Goal: Transaction & Acquisition: Book appointment/travel/reservation

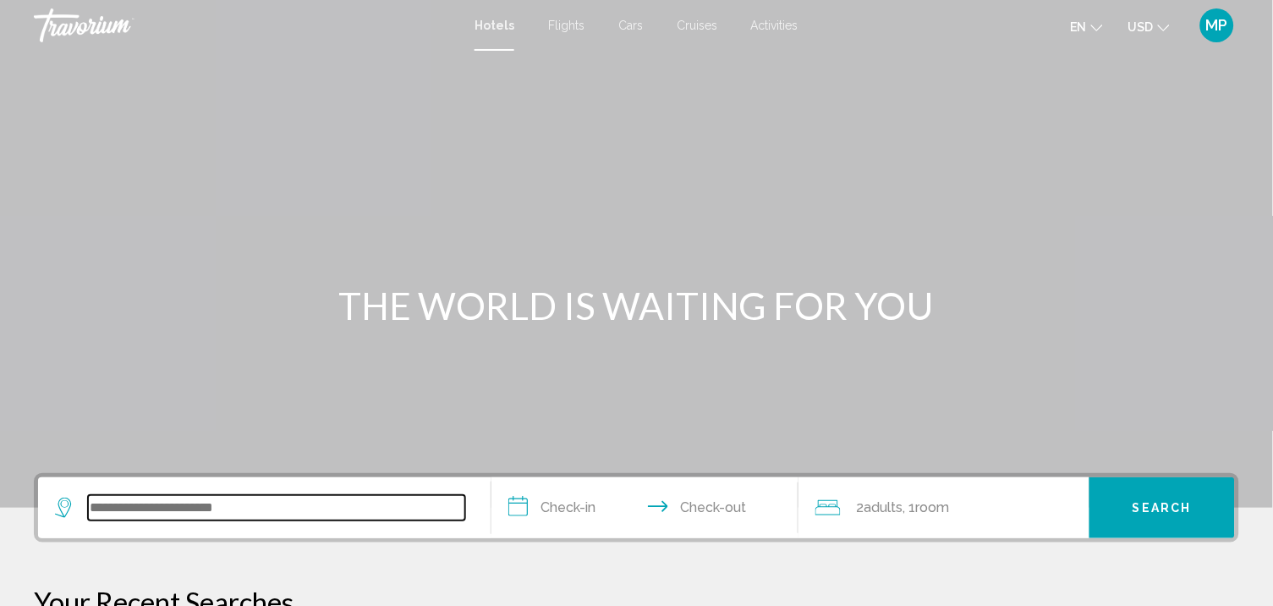
click at [100, 520] on input "Search widget" at bounding box center [276, 507] width 377 height 25
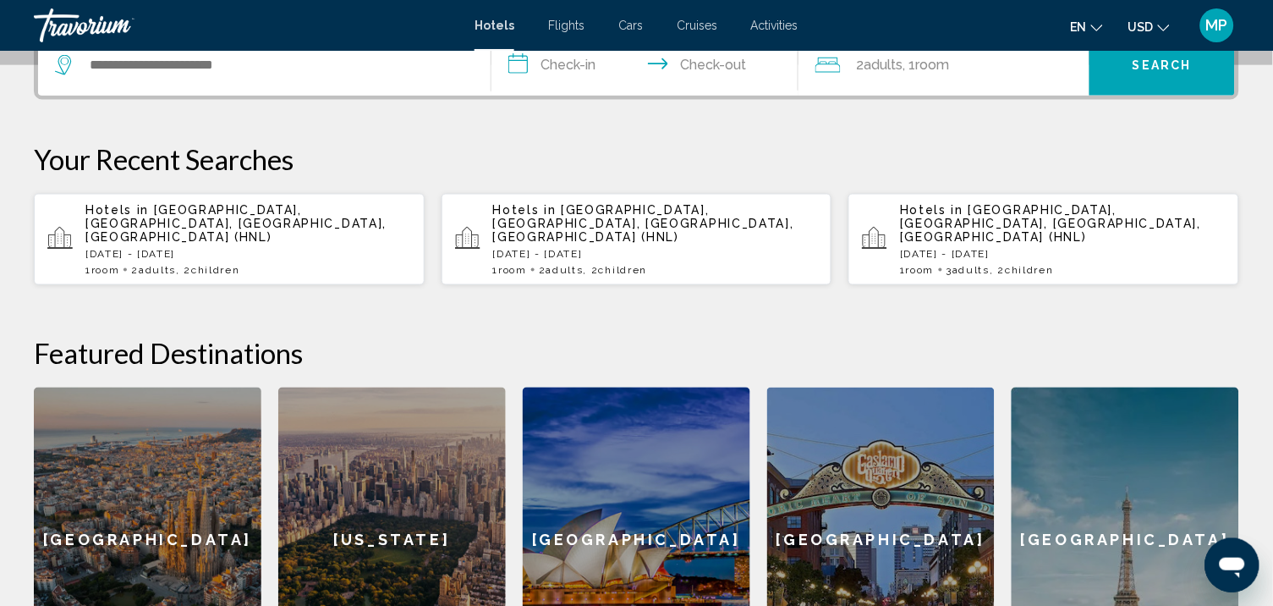
click at [257, 244] on p "Hotels in [GEOGRAPHIC_DATA], [GEOGRAPHIC_DATA], [GEOGRAPHIC_DATA], [GEOGRAPHIC_…" at bounding box center [248, 223] width 326 height 41
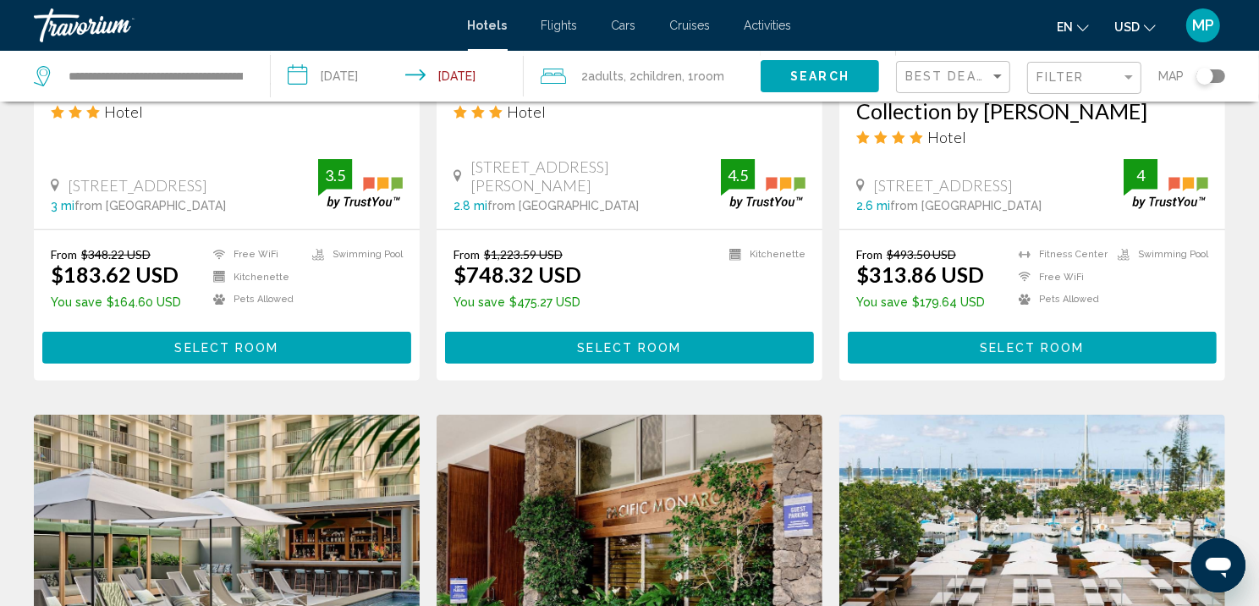
scroll to position [829, 0]
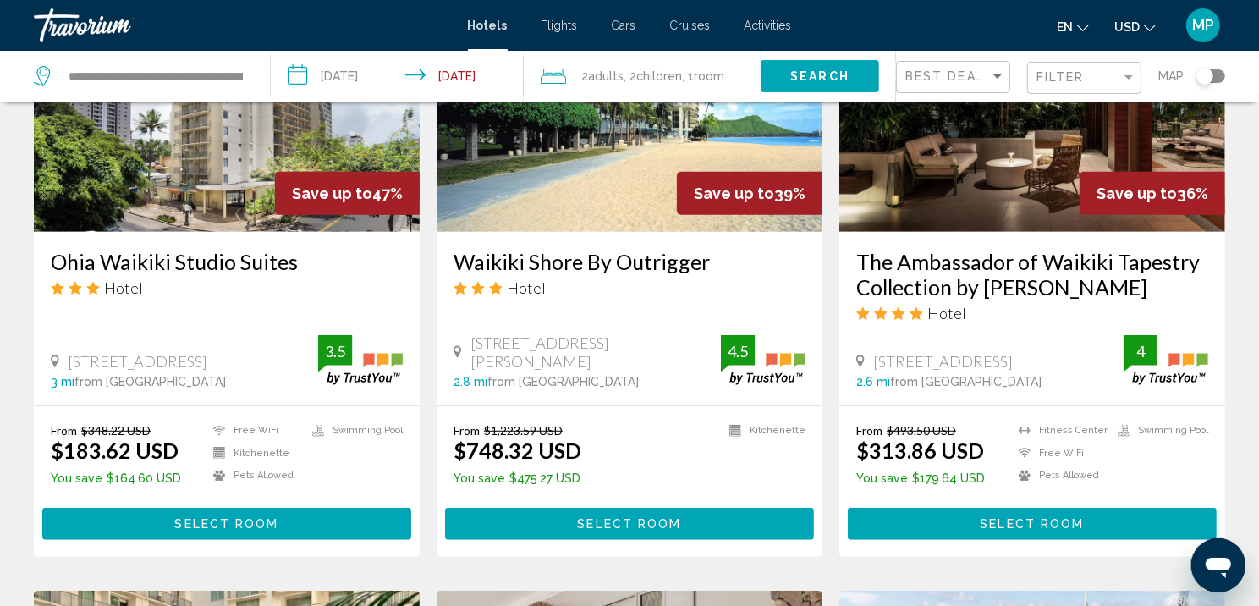
click at [1055, 232] on img "Main content" at bounding box center [1032, 96] width 386 height 271
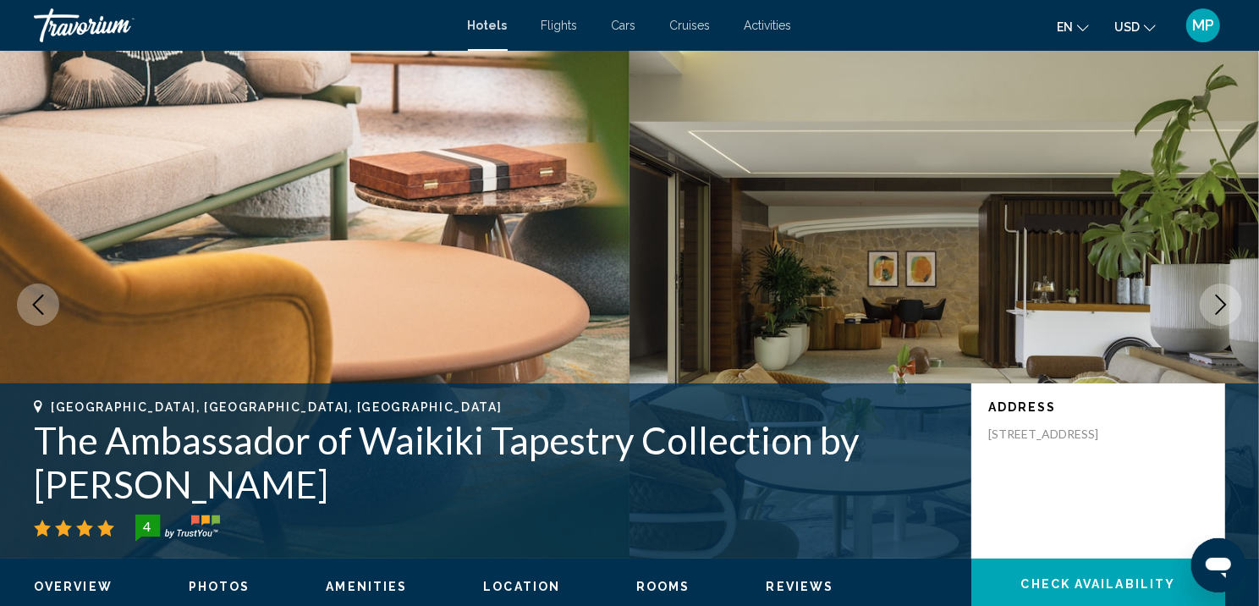
scroll to position [3, 0]
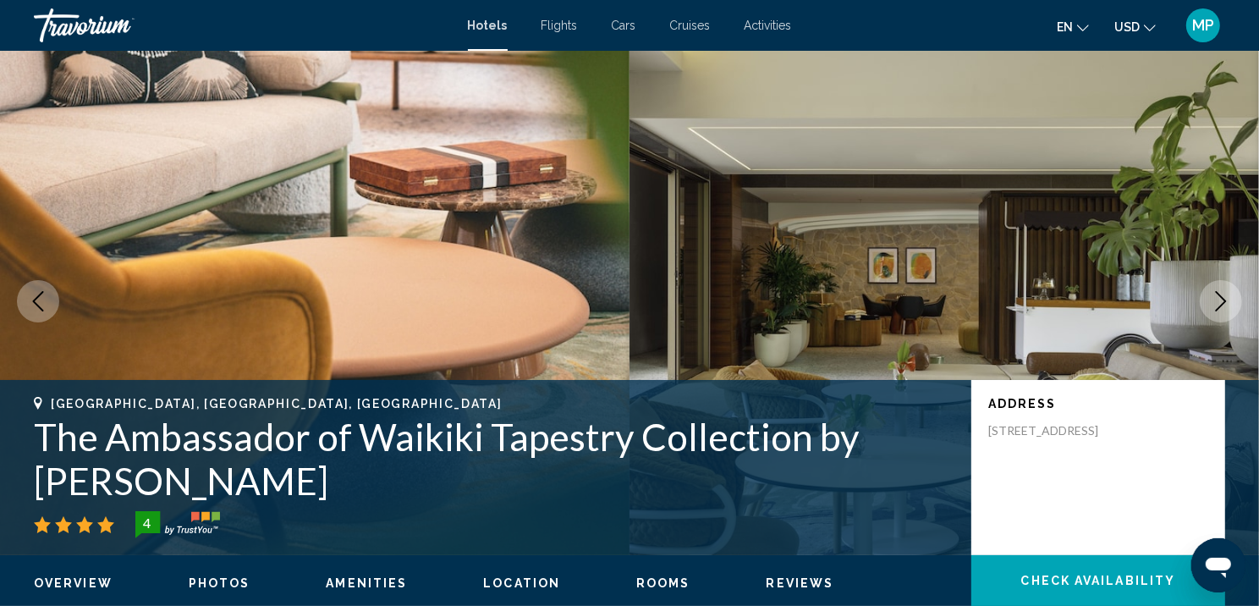
click at [1214, 311] on icon "Next image" at bounding box center [1221, 301] width 20 height 20
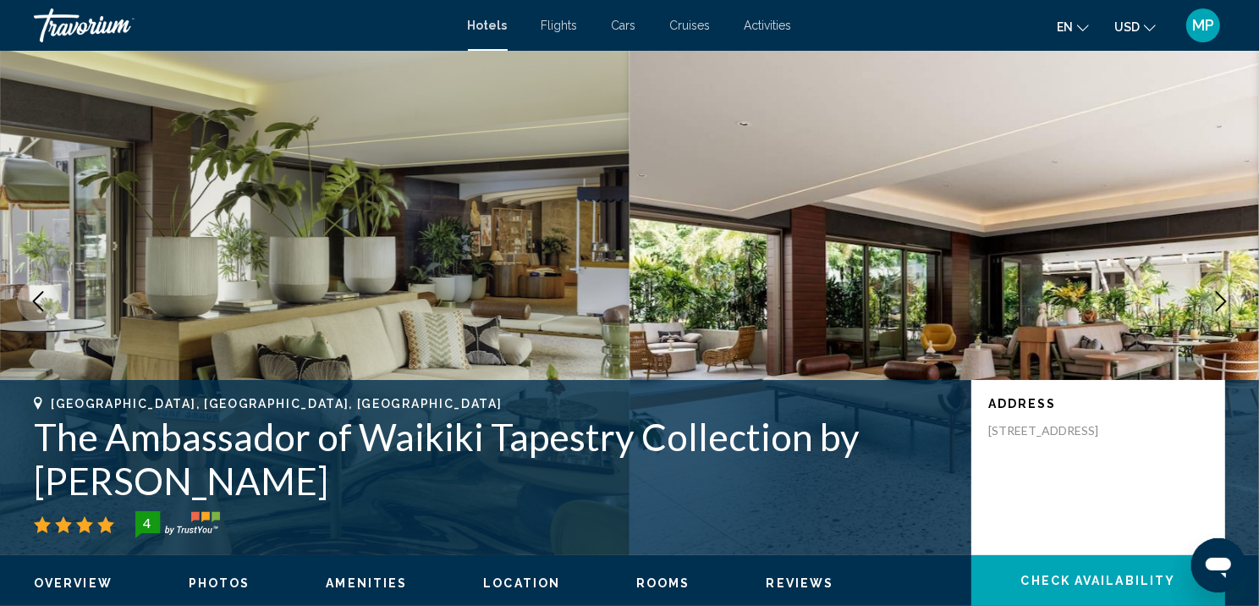
click at [1214, 311] on icon "Next image" at bounding box center [1221, 301] width 20 height 20
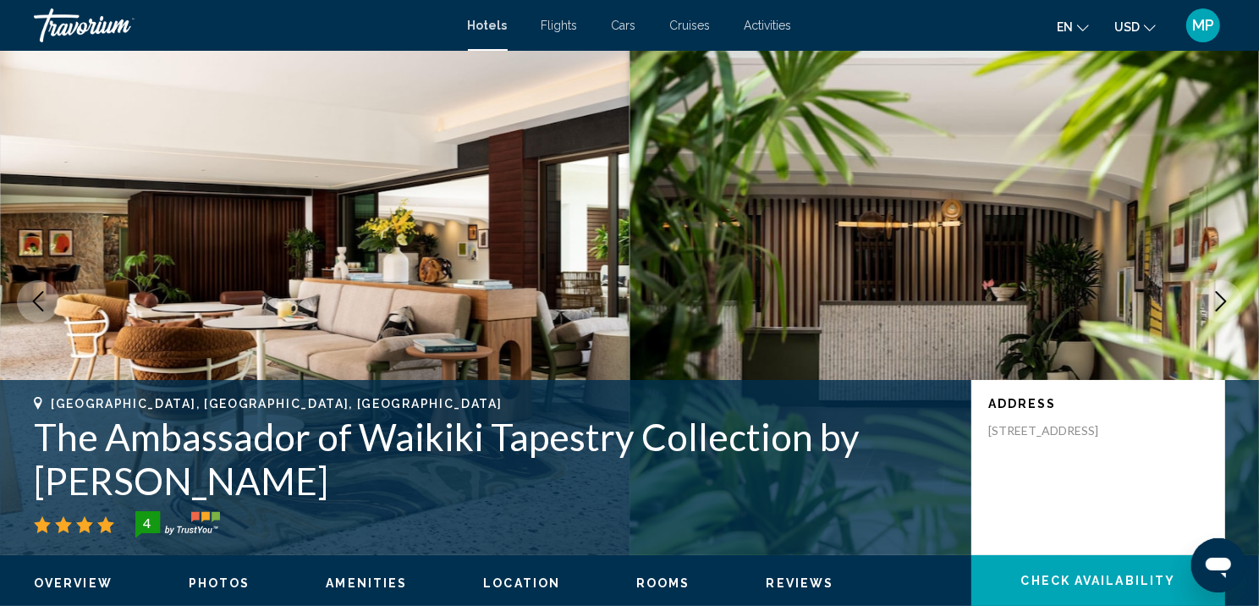
click at [1216, 311] on icon "Next image" at bounding box center [1221, 301] width 20 height 20
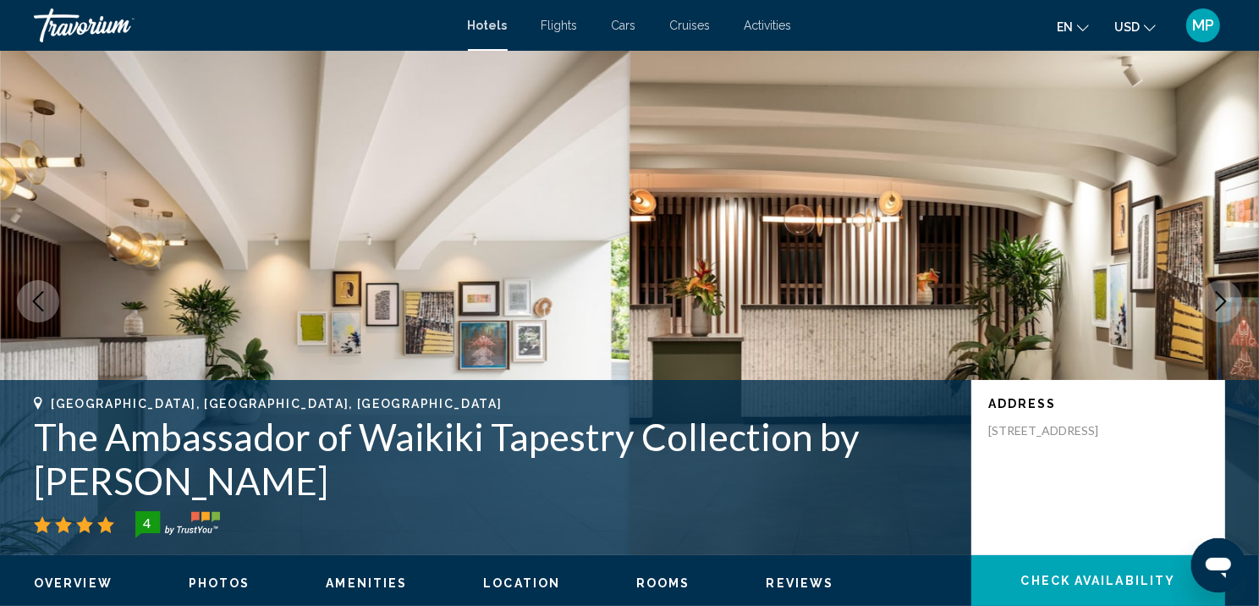
click at [1216, 311] on icon "Next image" at bounding box center [1221, 301] width 20 height 20
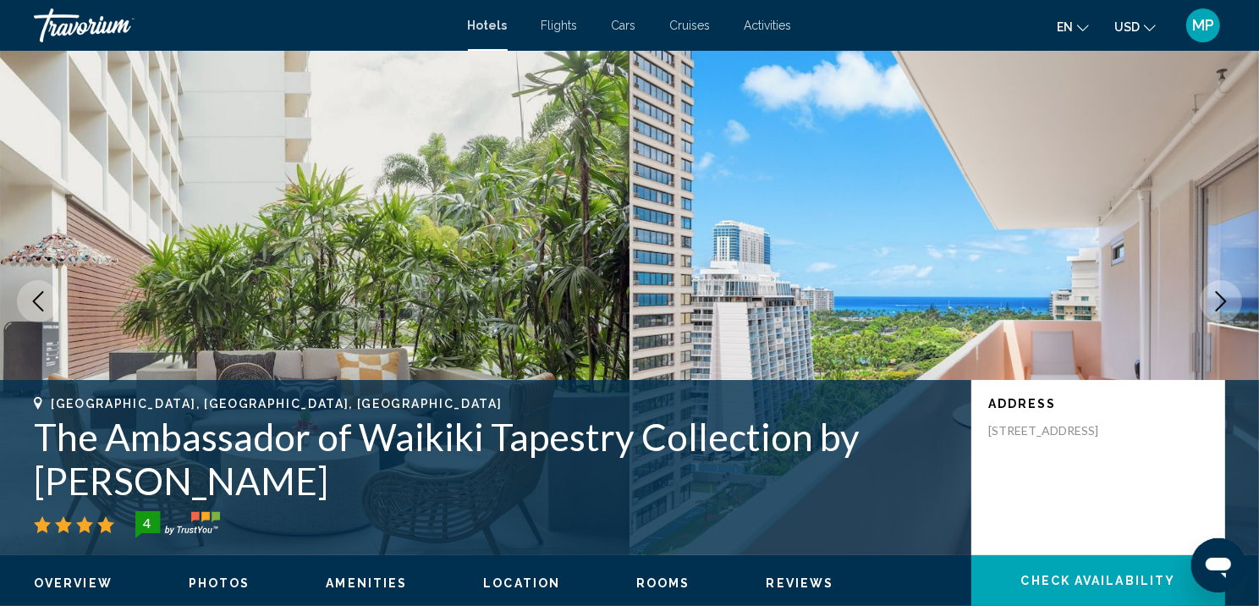
click at [1216, 311] on icon "Next image" at bounding box center [1221, 301] width 20 height 20
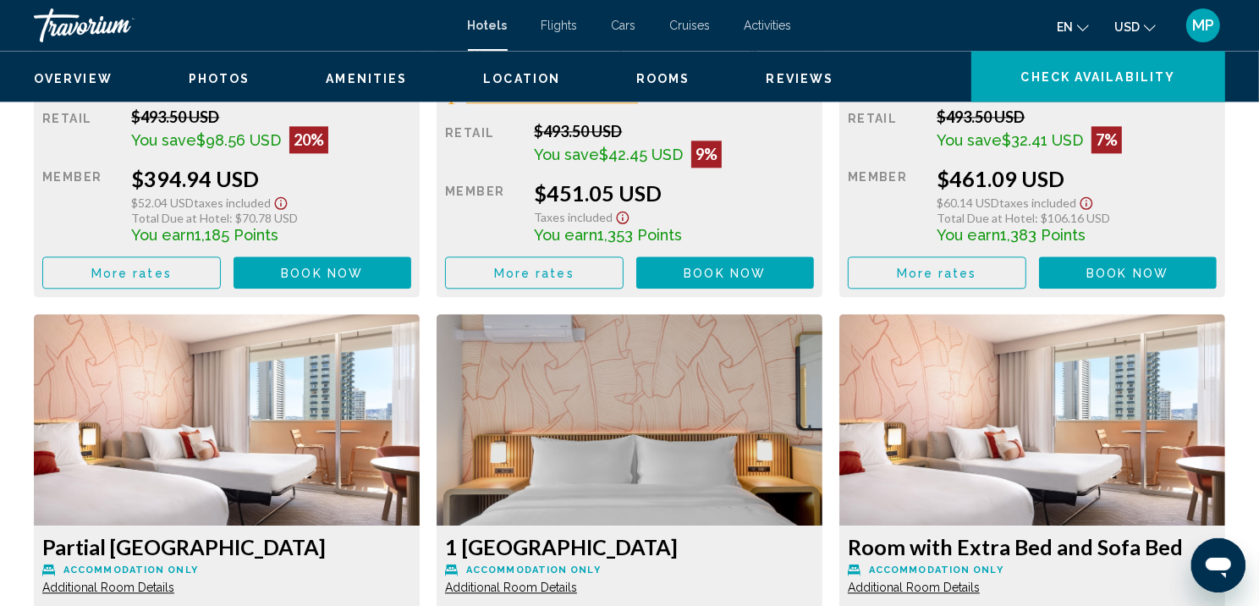
scroll to position [3212, 0]
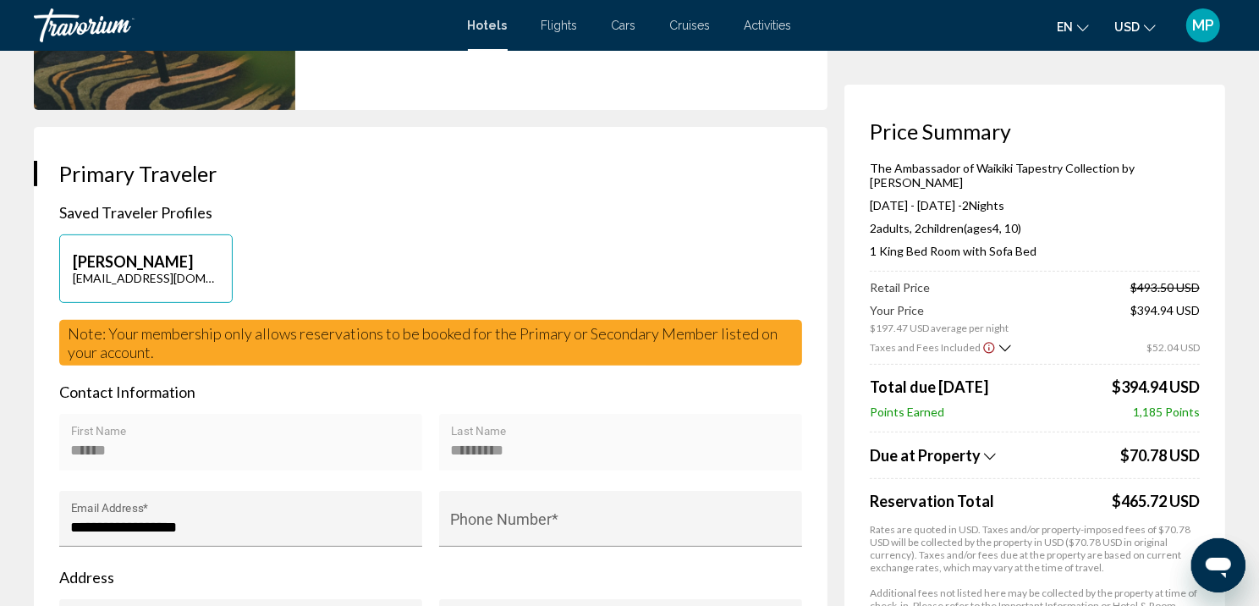
scroll to position [7, 0]
